Goal: Transaction & Acquisition: Purchase product/service

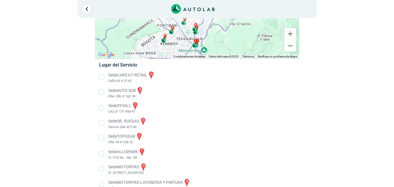
scroll to position [29, 0]
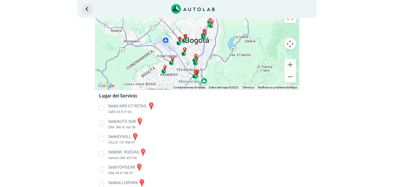
click at [87, 10] on link "Ir al paso anterior" at bounding box center [86, 8] width 9 height 9
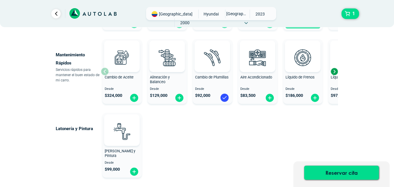
scroll to position [338, 0]
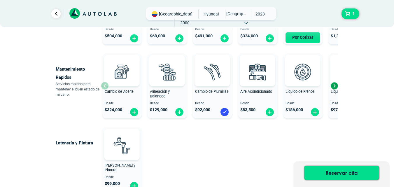
click at [334, 88] on div "Next slide" at bounding box center [334, 85] width 9 height 9
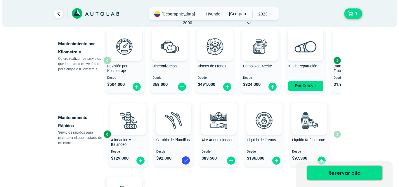
scroll to position [280, 0]
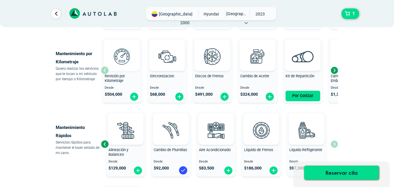
click at [121, 56] on img at bounding box center [122, 56] width 26 height 26
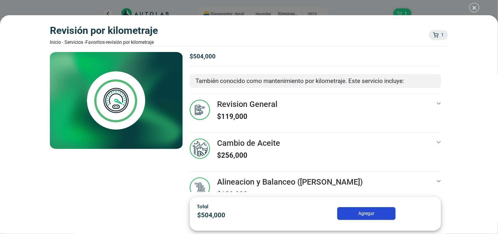
scroll to position [3, 0]
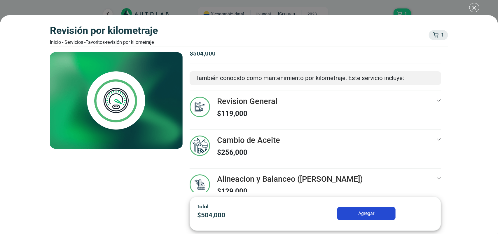
click at [365, 187] on button "Agregar" at bounding box center [366, 213] width 58 height 13
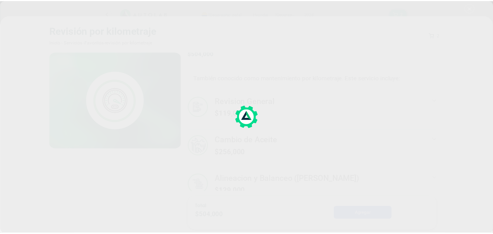
scroll to position [280, 0]
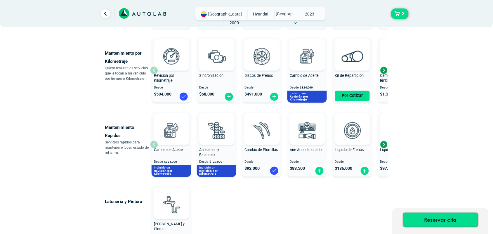
click at [165, 87] on span "Desde" at bounding box center [171, 88] width 35 height 4
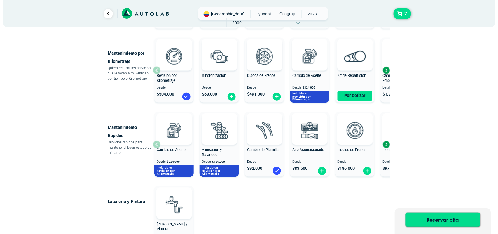
scroll to position [280, 0]
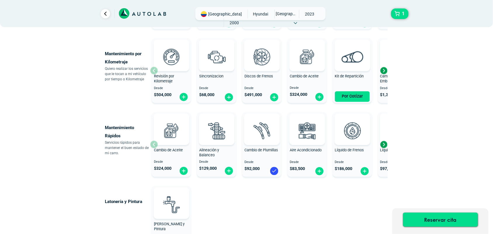
click at [165, 87] on span "Desde" at bounding box center [171, 88] width 35 height 4
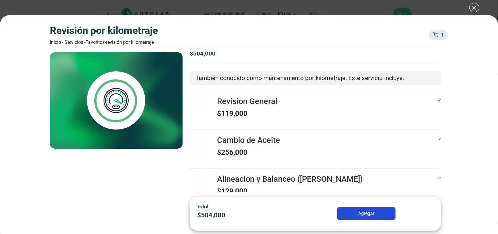
click at [365, 187] on button "Agregar" at bounding box center [366, 213] width 58 height 13
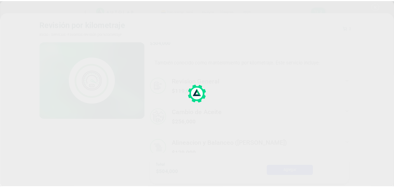
scroll to position [280, 0]
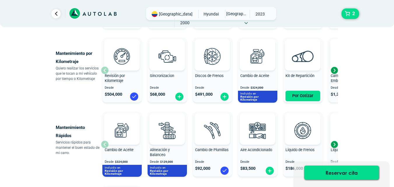
drag, startPoint x: 486, startPoint y: 0, endPoint x: 28, endPoint y: 49, distance: 460.8
click at [28, 49] on div "× ESTE SERVICIO YA ESTÁ INCLUÍDO Launch demo modal x" at bounding box center [197, 30] width 350 height 548
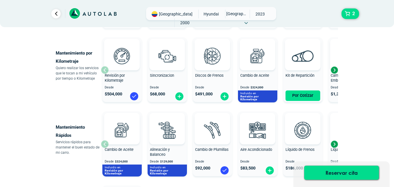
scroll to position [280, 0]
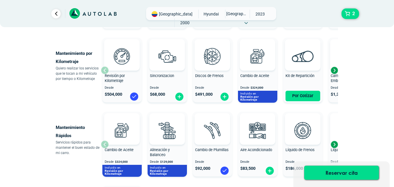
click at [334, 71] on div "Next slide" at bounding box center [334, 70] width 9 height 9
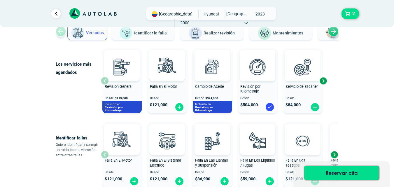
scroll to position [58, 0]
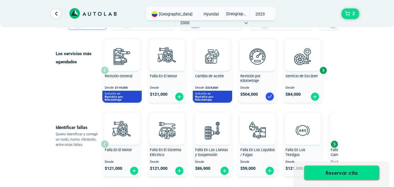
click at [306, 80] on div "Servicio de Escáner" at bounding box center [302, 80] width 39 height 12
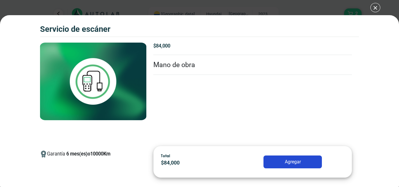
click at [374, 7] on div "Servicio de escáner 2 Servicio de escáner 6" at bounding box center [199, 93] width 399 height 187
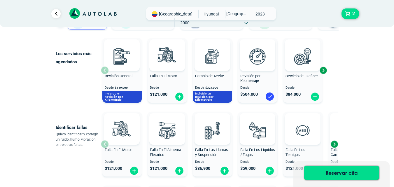
scroll to position [88, 0]
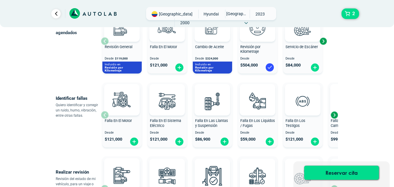
click at [334, 115] on div "Next slide" at bounding box center [334, 115] width 9 height 9
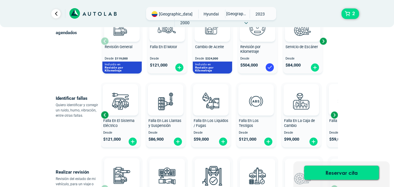
click at [334, 115] on div "Next slide" at bounding box center [334, 115] width 9 height 9
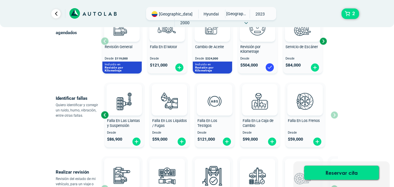
click at [334, 115] on div "Falla En El Motor Desde $ 121,000 Falla En El Sistema Eléctrico Desde $ 121,000…" at bounding box center [219, 114] width 237 height 69
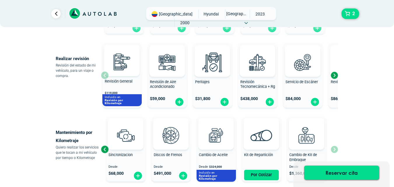
scroll to position [204, 0]
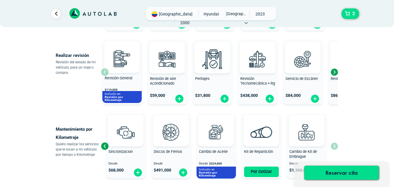
click at [335, 74] on div "Next slide" at bounding box center [334, 72] width 9 height 9
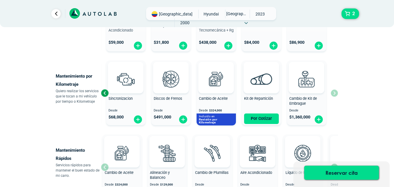
scroll to position [263, 0]
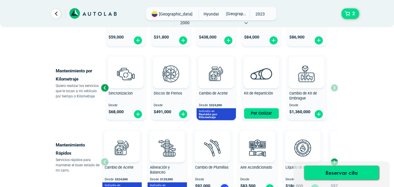
click at [337, 92] on div "Revisión por Kilometraje Desde $ 504,000 Sincronizacion Desde $ 68,000 Discos d…" at bounding box center [219, 88] width 237 height 70
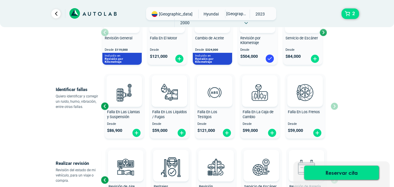
scroll to position [47, 0]
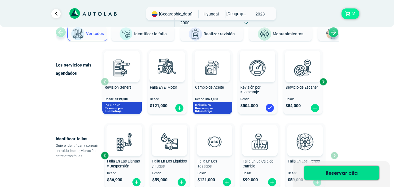
click at [349, 15] on button "2" at bounding box center [351, 13] width 18 height 11
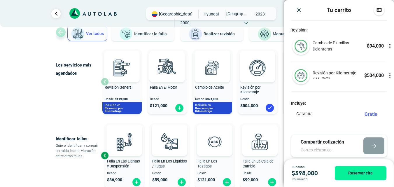
click at [301, 10] on img "Close" at bounding box center [299, 10] width 6 height 6
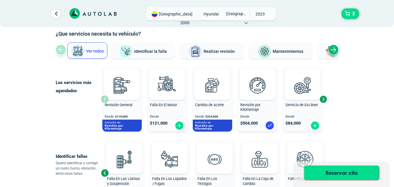
scroll to position [0, 0]
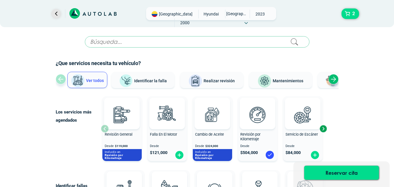
click at [60, 14] on link "Ir al paso anterior" at bounding box center [55, 13] width 9 height 9
